Goal: Task Accomplishment & Management: Use online tool/utility

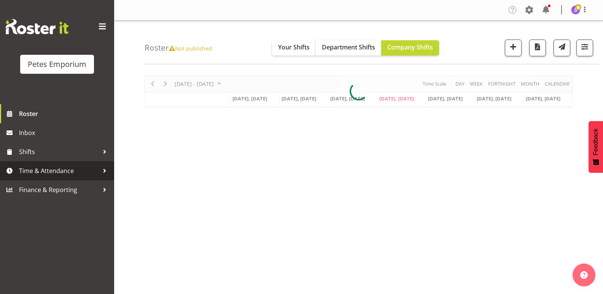
click at [64, 174] on span "Time & Attendance" at bounding box center [59, 170] width 80 height 11
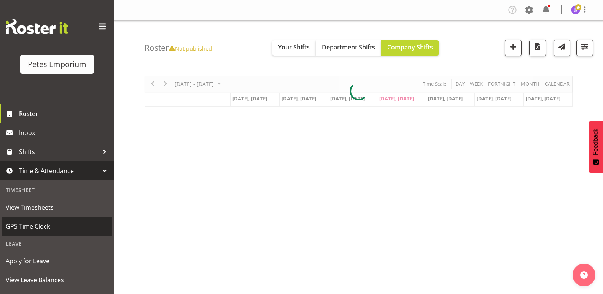
click at [43, 225] on span "GPS Time Clock" at bounding box center [57, 226] width 103 height 11
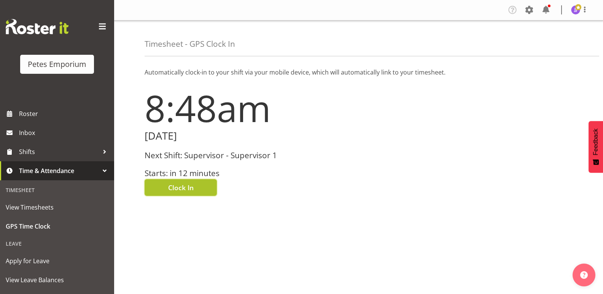
click at [169, 191] on span "Clock In" at bounding box center [181, 188] width 26 height 10
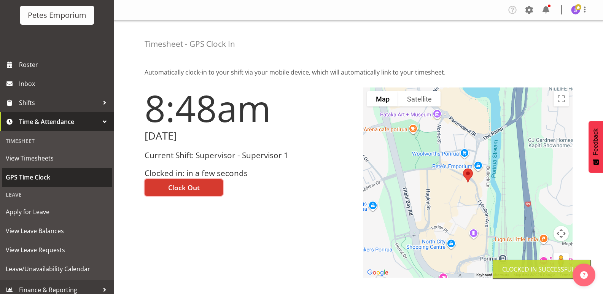
scroll to position [54, 0]
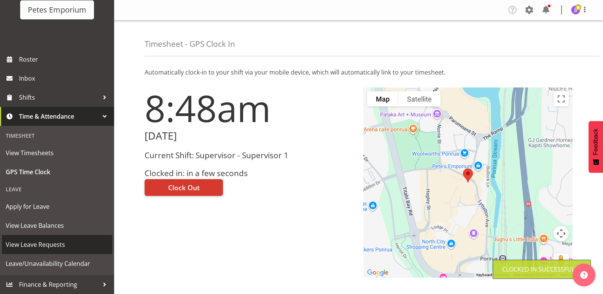
click at [57, 243] on span "View Leave Requests" at bounding box center [57, 244] width 103 height 11
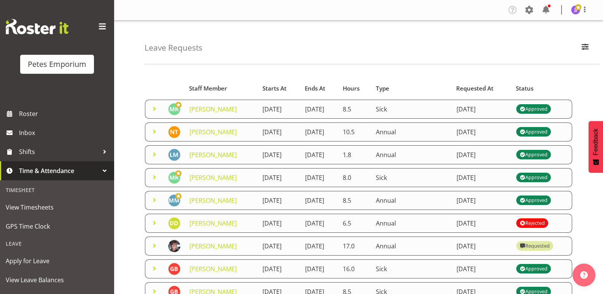
click at [154, 110] on span at bounding box center [154, 108] width 9 height 9
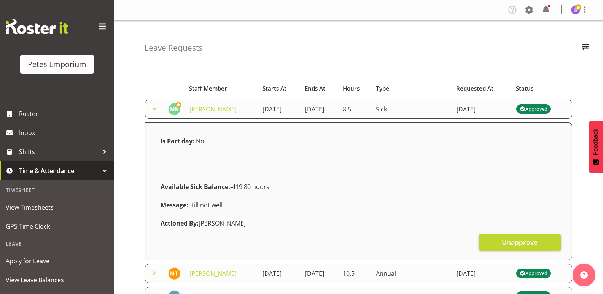
click at [154, 110] on span at bounding box center [154, 108] width 9 height 9
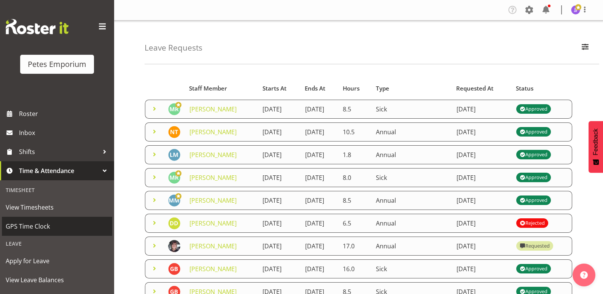
click at [38, 227] on span "GPS Time Clock" at bounding box center [57, 226] width 103 height 11
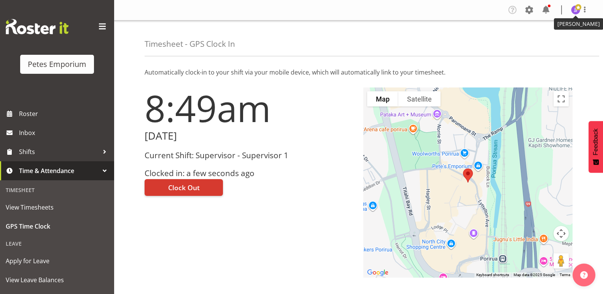
click at [574, 10] on img at bounding box center [575, 9] width 9 height 9
click at [535, 41] on link "Log Out" at bounding box center [553, 40] width 73 height 14
